Goal: Transaction & Acquisition: Purchase product/service

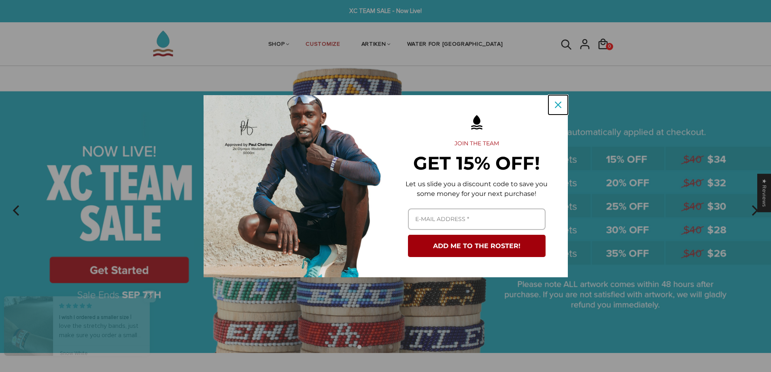
click at [559, 103] on icon "close icon" at bounding box center [558, 105] width 6 height 6
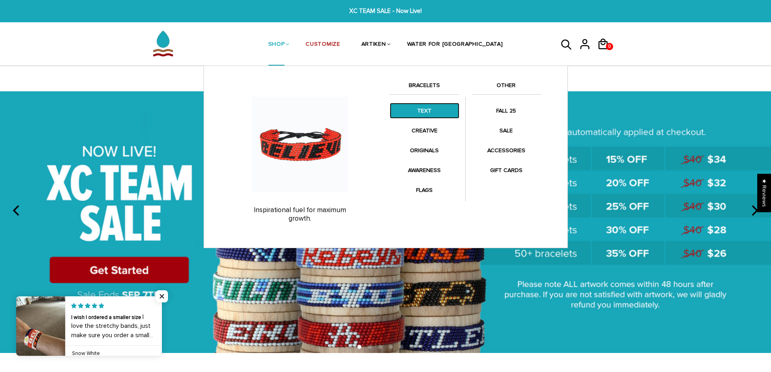
click at [429, 108] on link "TEXT" at bounding box center [425, 111] width 70 height 16
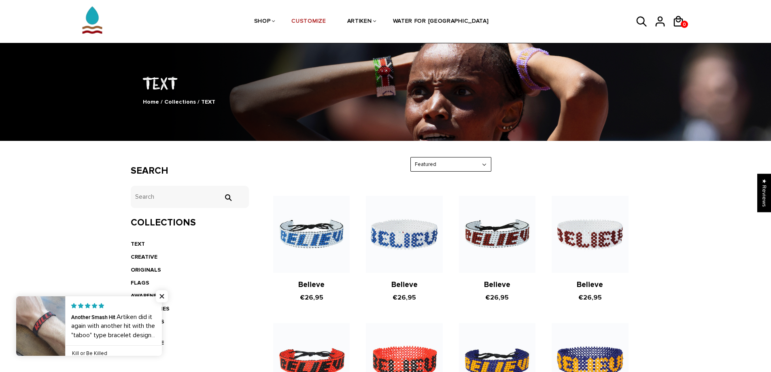
scroll to position [40, 0]
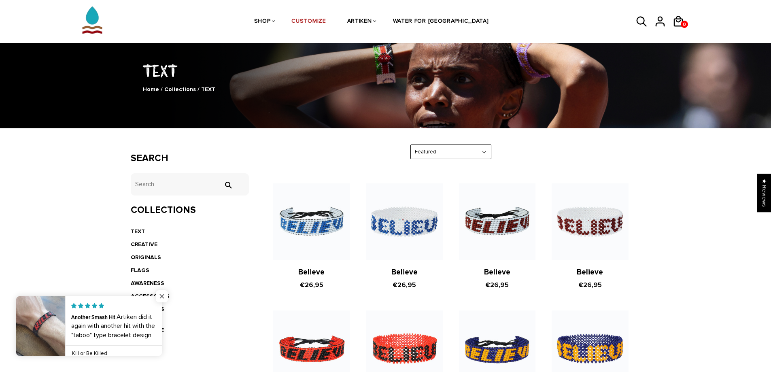
click at [162, 295] on span "Close popup widget" at bounding box center [162, 296] width 12 height 12
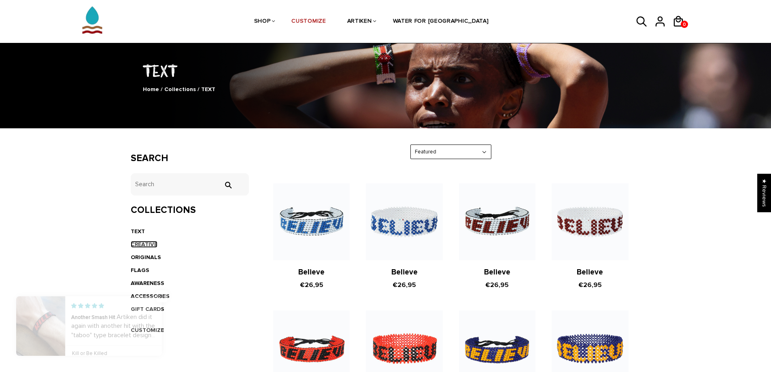
click at [140, 244] on link "CREATIVE" at bounding box center [144, 244] width 27 height 7
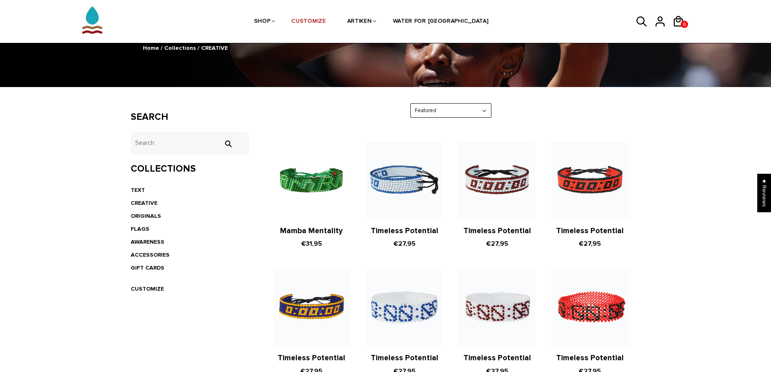
scroll to position [81, 0]
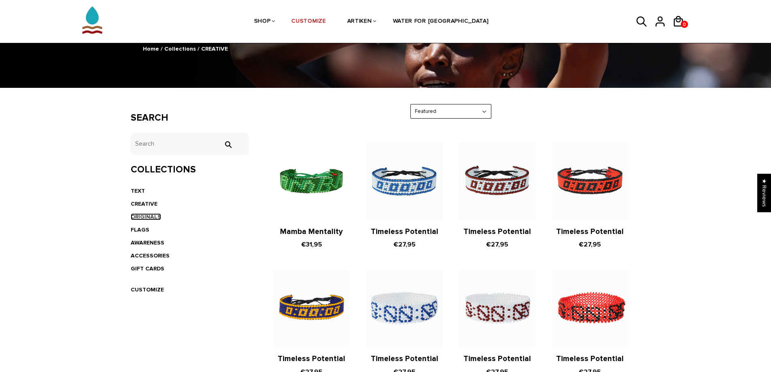
click at [145, 216] on link "ORIGINALS" at bounding box center [146, 216] width 30 height 7
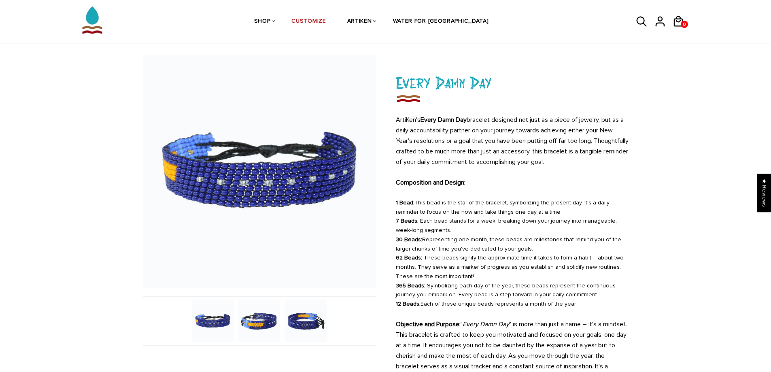
scroll to position [40, 0]
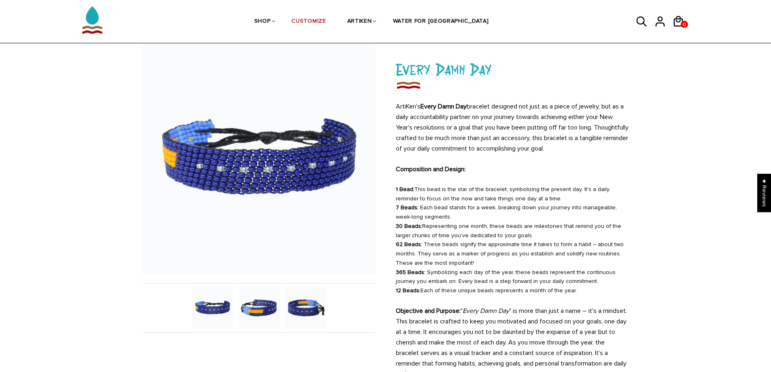
click at [255, 311] on img at bounding box center [259, 308] width 42 height 42
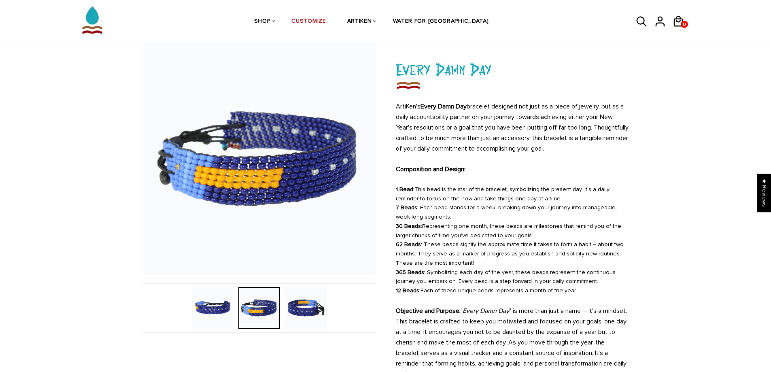
click at [227, 317] on img at bounding box center [213, 308] width 42 height 42
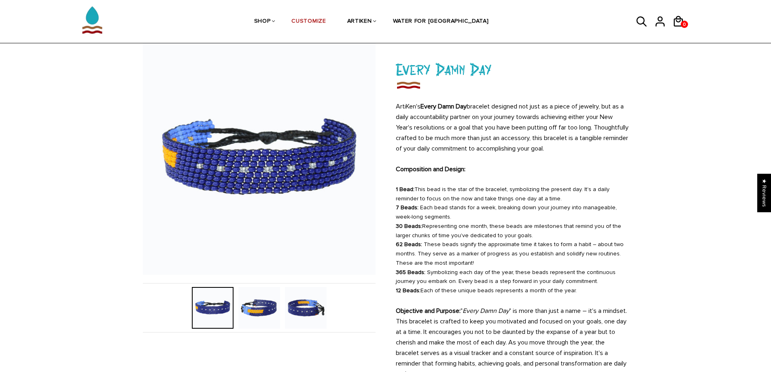
click at [308, 312] on img at bounding box center [306, 308] width 42 height 42
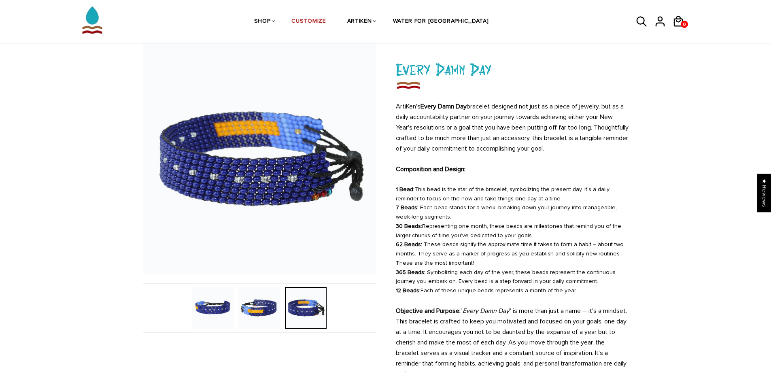
click at [272, 315] on img at bounding box center [259, 308] width 42 height 42
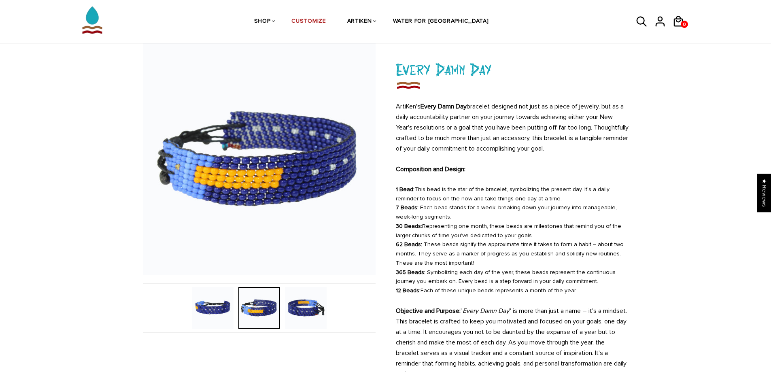
click at [317, 317] on img at bounding box center [306, 308] width 42 height 42
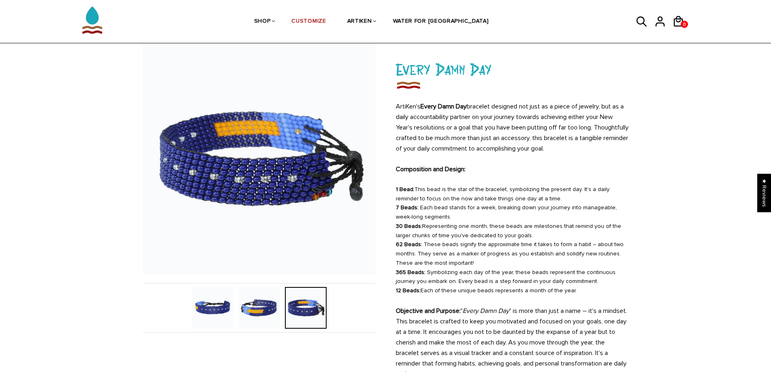
click at [273, 314] on img at bounding box center [259, 308] width 42 height 42
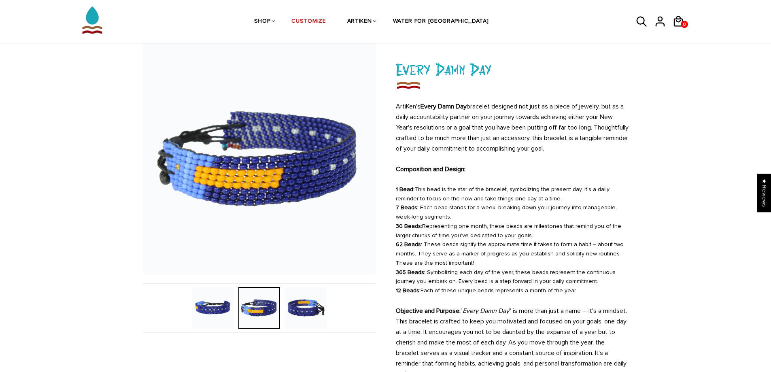
click at [217, 308] on img at bounding box center [213, 308] width 42 height 42
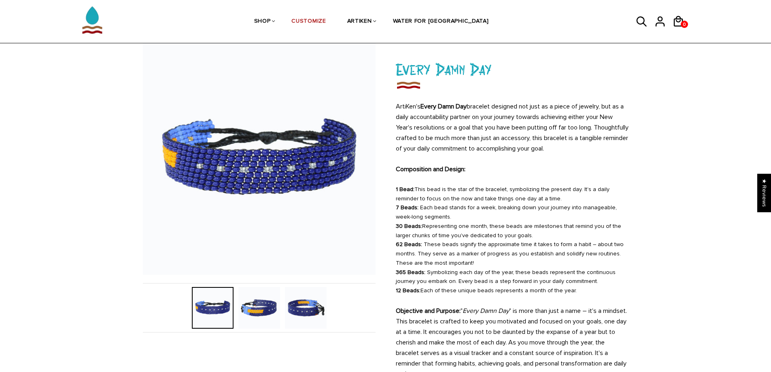
click at [260, 307] on img at bounding box center [259, 308] width 42 height 42
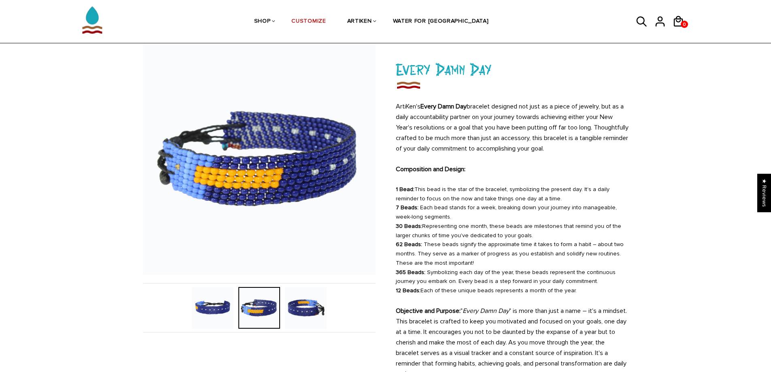
click at [222, 309] on img at bounding box center [213, 308] width 42 height 42
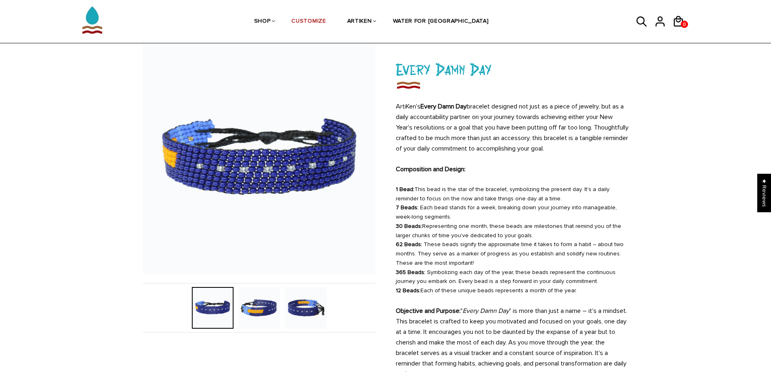
click at [261, 312] on img at bounding box center [259, 308] width 42 height 42
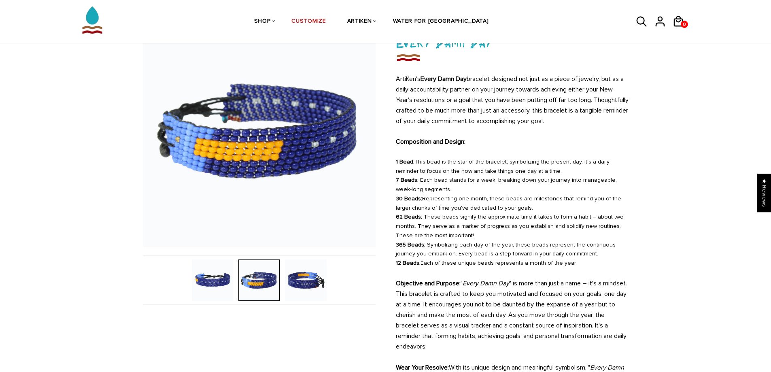
scroll to position [81, 0]
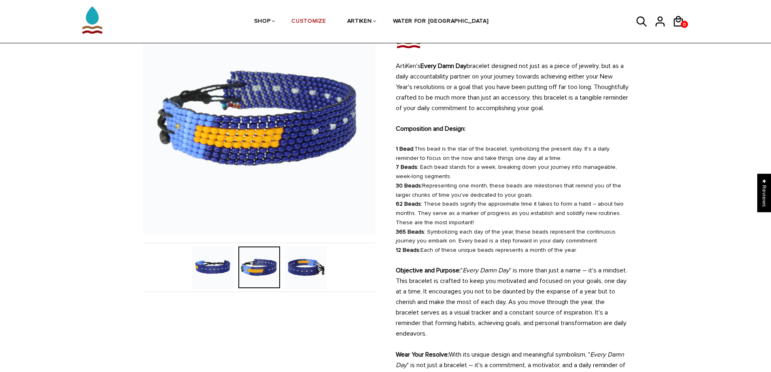
click at [304, 272] on img at bounding box center [306, 268] width 42 height 42
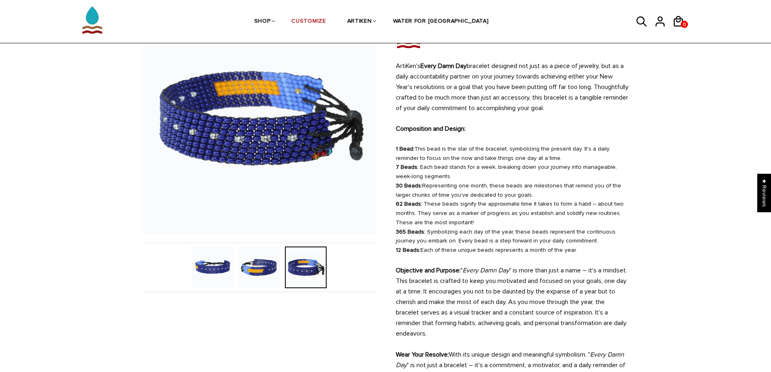
click at [258, 272] on img at bounding box center [259, 268] width 42 height 42
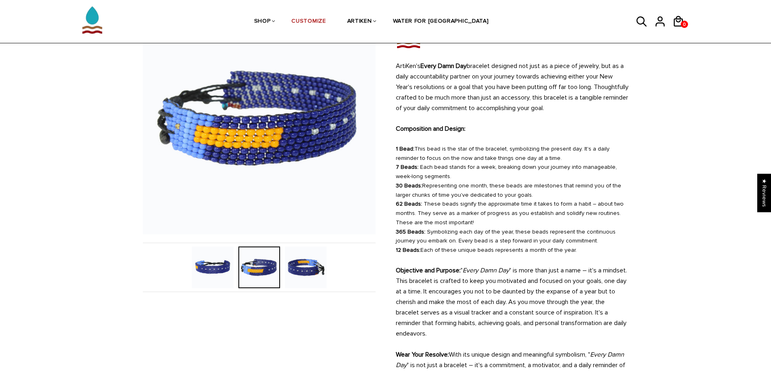
click at [219, 268] on img at bounding box center [213, 268] width 42 height 42
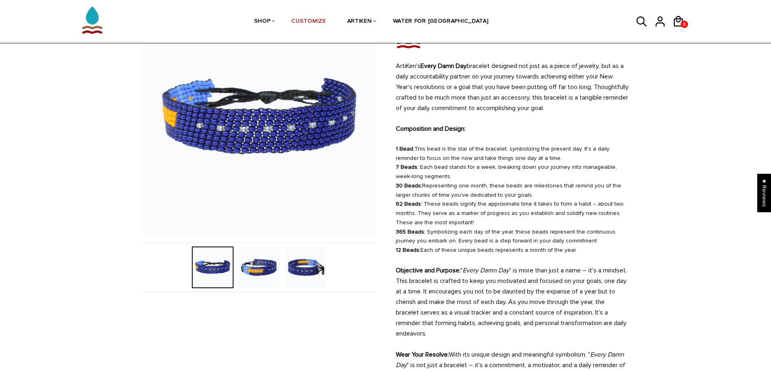
click at [323, 273] on img at bounding box center [306, 268] width 42 height 42
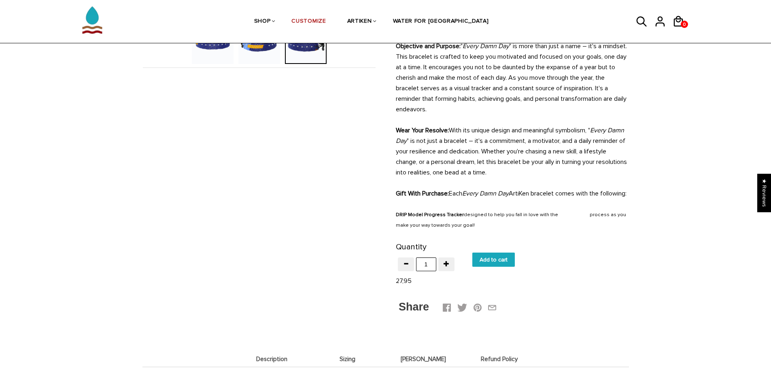
scroll to position [324, 0]
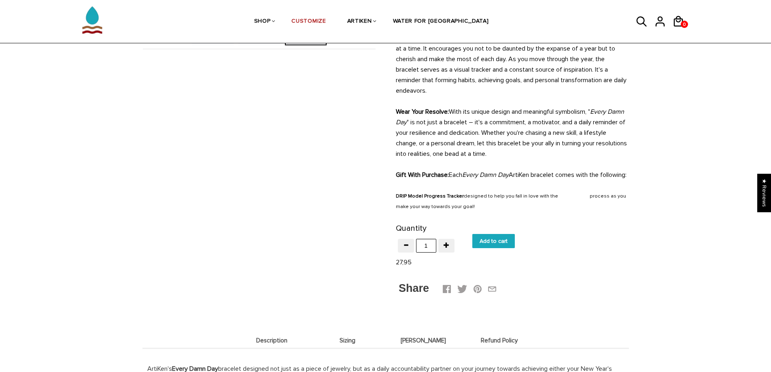
click at [486, 248] on input "Add to cart" at bounding box center [493, 241] width 43 height 14
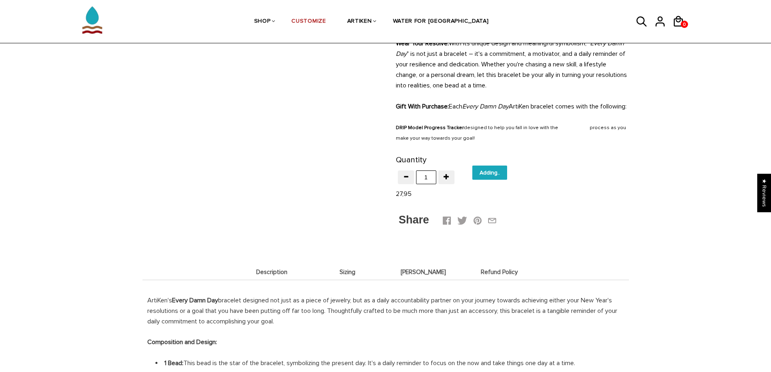
scroll to position [526, 0]
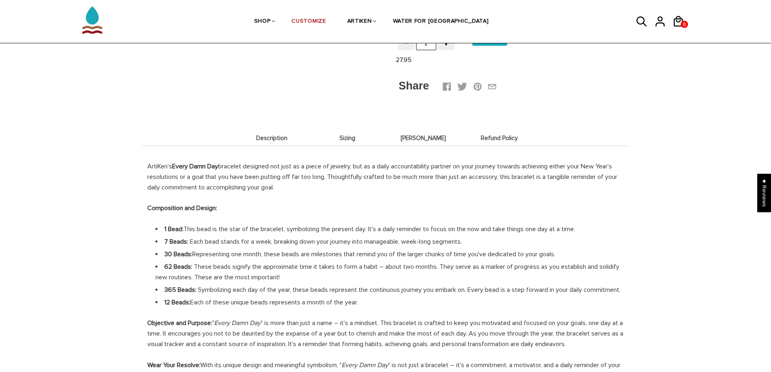
type input "Add to cart"
click at [343, 142] on span "Sizing" at bounding box center [348, 138] width 72 height 7
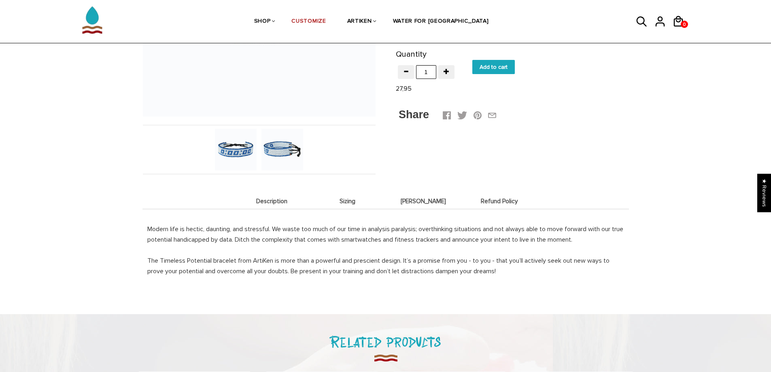
scroll to position [202, 0]
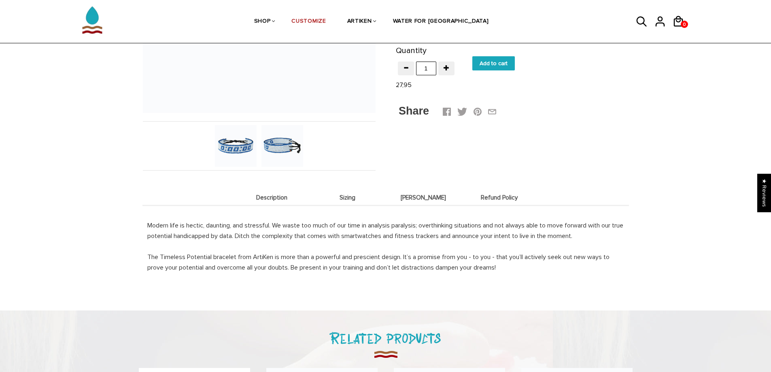
click at [351, 196] on span "Sizing" at bounding box center [348, 197] width 72 height 7
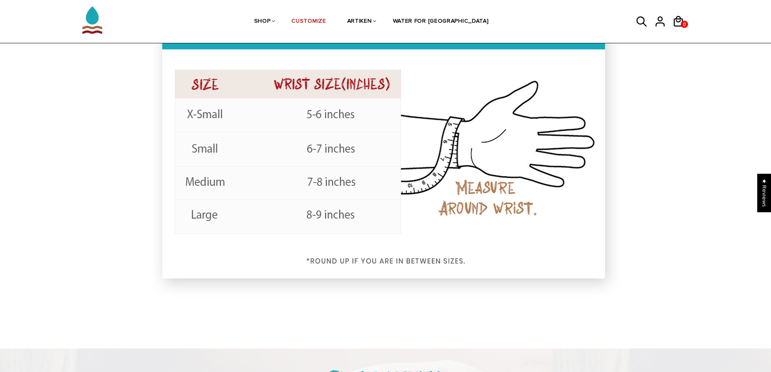
scroll to position [405, 0]
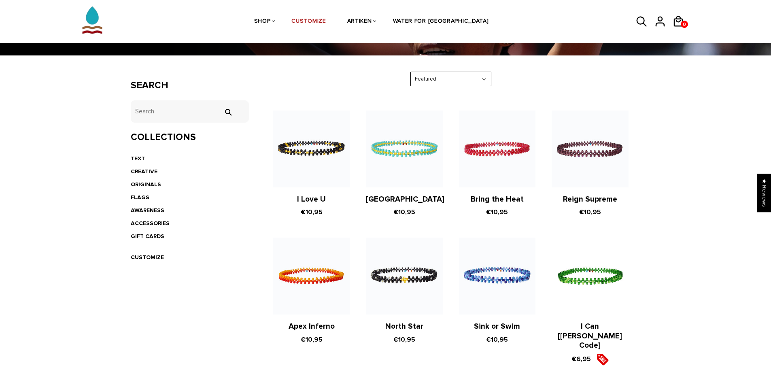
scroll to position [40, 0]
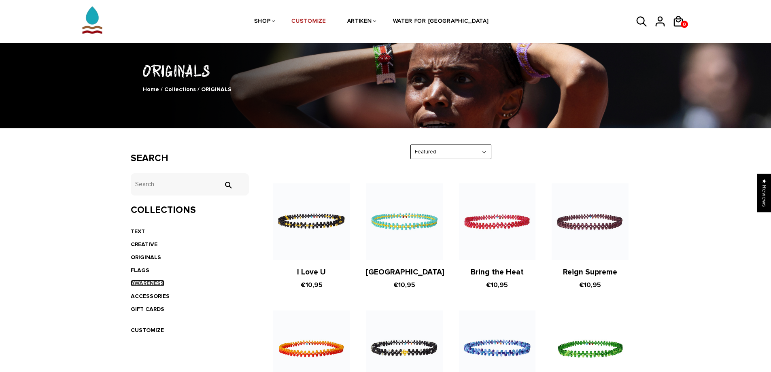
click at [147, 284] on link "AWARENESS" at bounding box center [148, 283] width 34 height 7
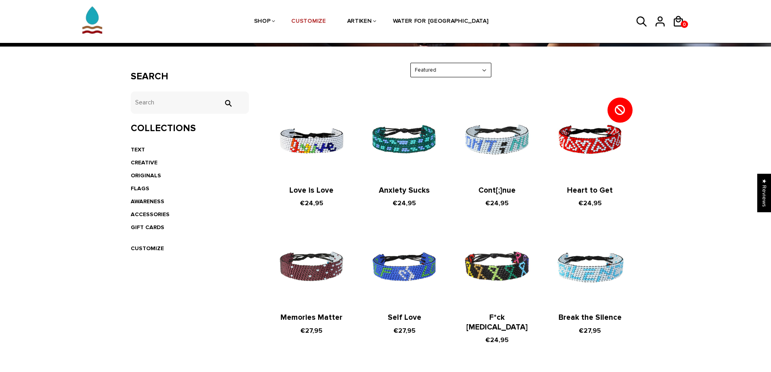
scroll to position [121, 0]
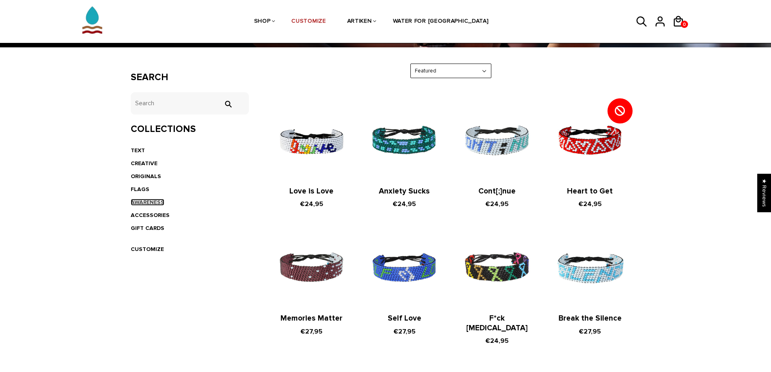
click at [142, 201] on link "AWARENESS" at bounding box center [148, 202] width 34 height 7
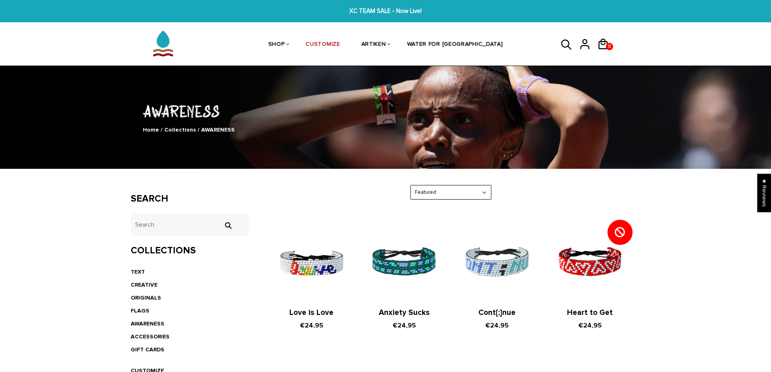
click at [143, 306] on li "FLAGS" at bounding box center [190, 310] width 119 height 13
click at [143, 308] on link "FLAGS" at bounding box center [140, 310] width 19 height 7
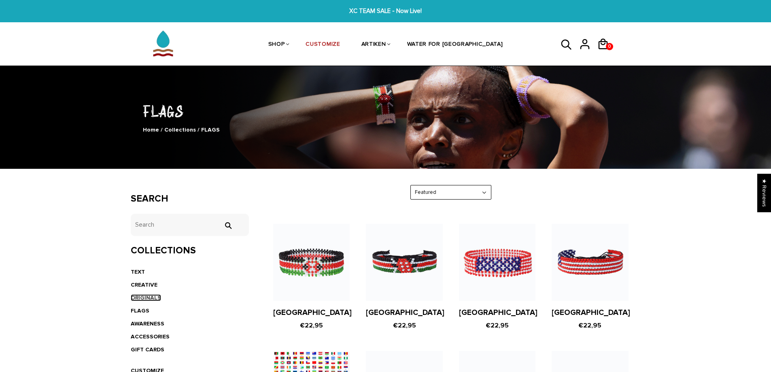
click at [145, 299] on link "ORIGINALS" at bounding box center [146, 297] width 30 height 7
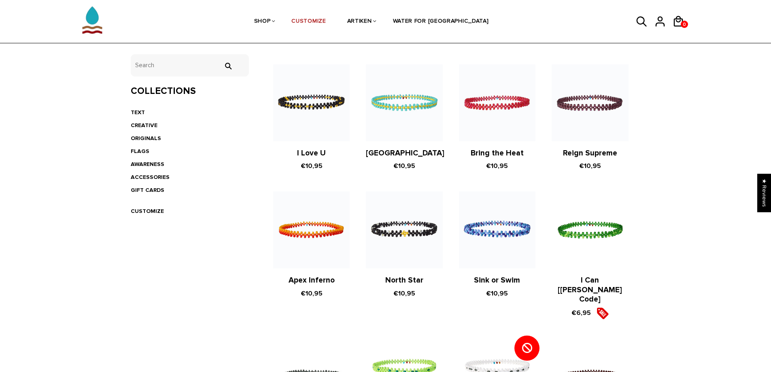
scroll to position [40, 0]
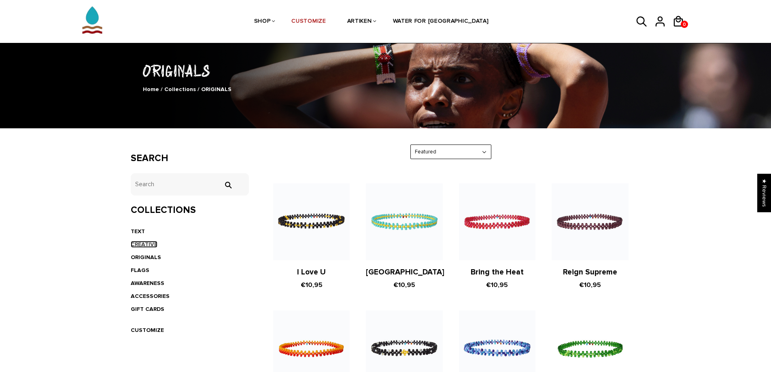
click at [152, 243] on link "CREATIVE" at bounding box center [144, 244] width 27 height 7
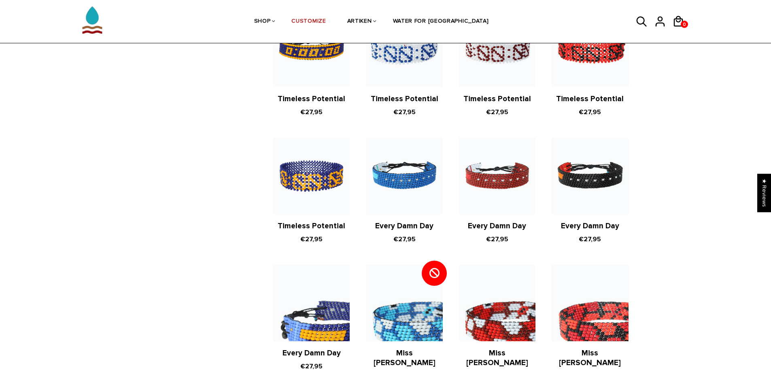
scroll to position [364, 0]
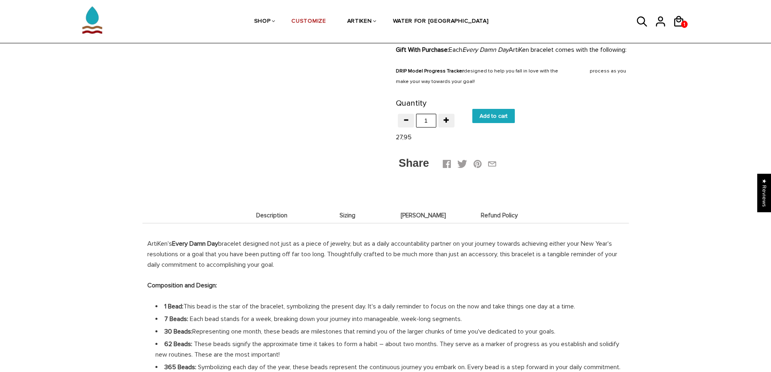
scroll to position [526, 0]
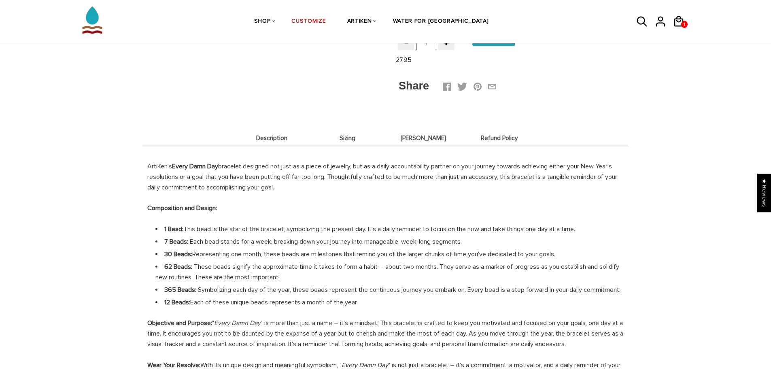
click at [357, 142] on span "Sizing" at bounding box center [348, 138] width 72 height 7
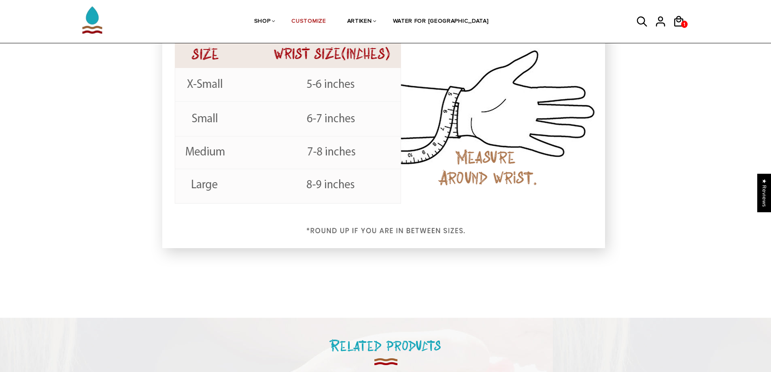
scroll to position [729, 0]
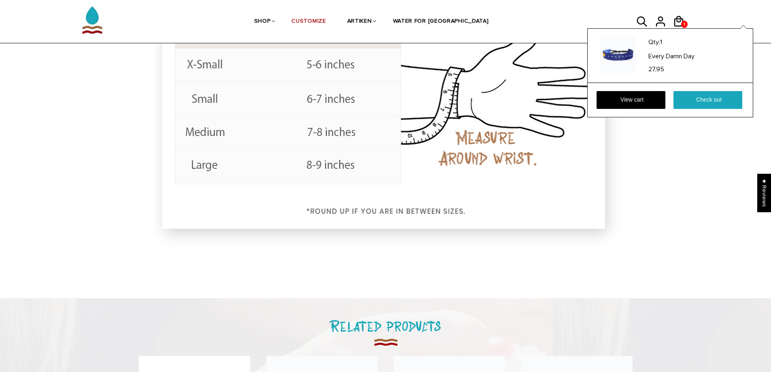
click at [682, 28] on div "Qty: 1 Every Damn Day 27,95 View cart Check out" at bounding box center [670, 72] width 166 height 89
click at [638, 99] on link "View cart" at bounding box center [631, 100] width 69 height 18
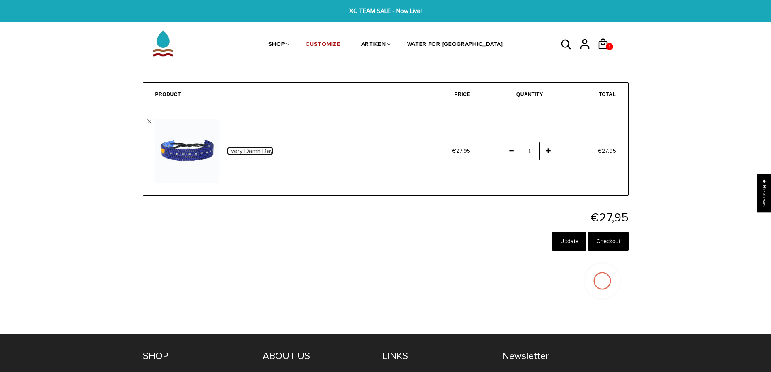
click at [262, 154] on link "Every Damn Day" at bounding box center [250, 151] width 46 height 8
